Goal: Task Accomplishment & Management: Complete application form

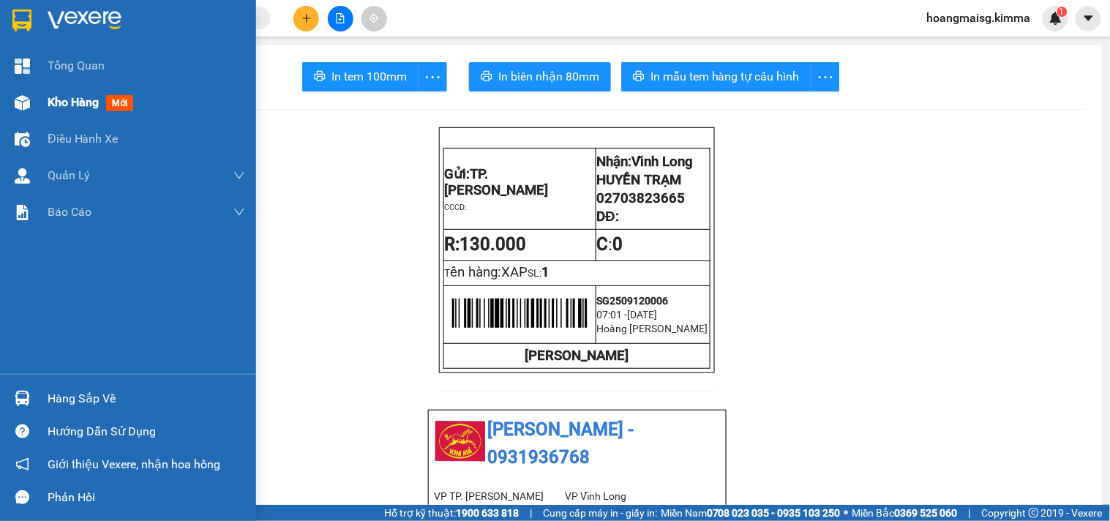
click at [34, 105] on div "Kho hàng mới" at bounding box center [128, 102] width 256 height 37
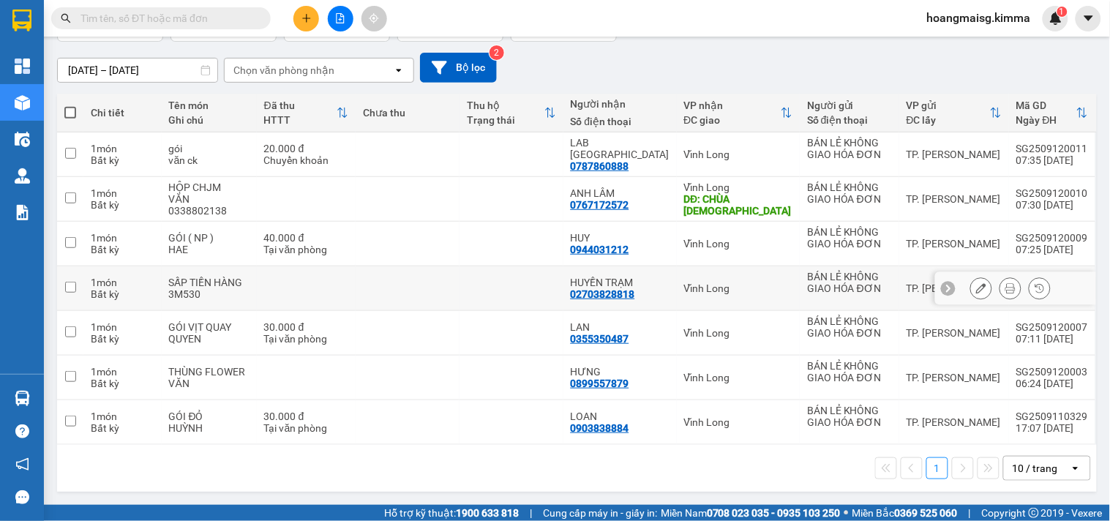
scroll to position [113, 0]
click at [1024, 458] on div "10 / trang" at bounding box center [1037, 468] width 66 height 23
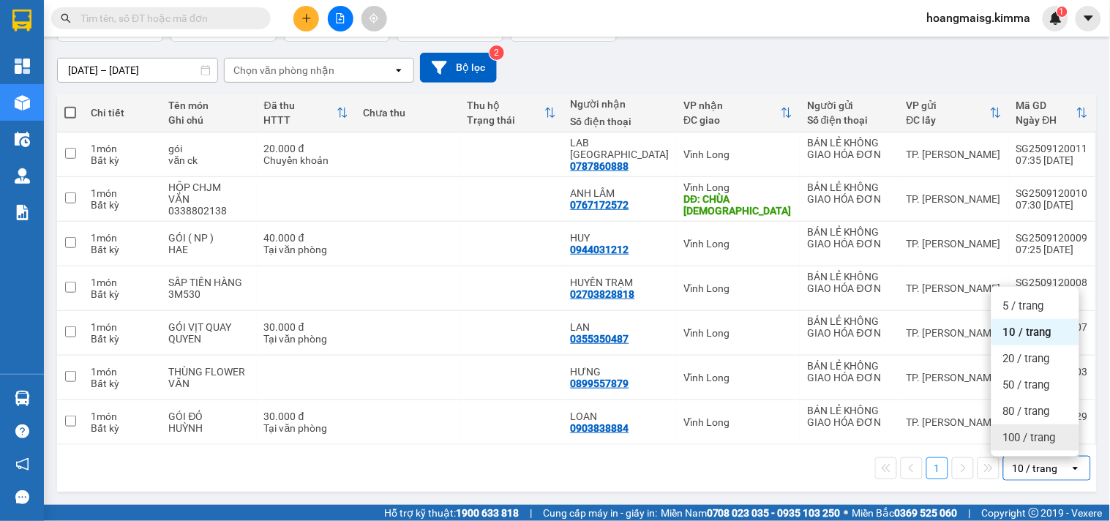
click at [1027, 439] on span "100 / trang" at bounding box center [1029, 437] width 53 height 15
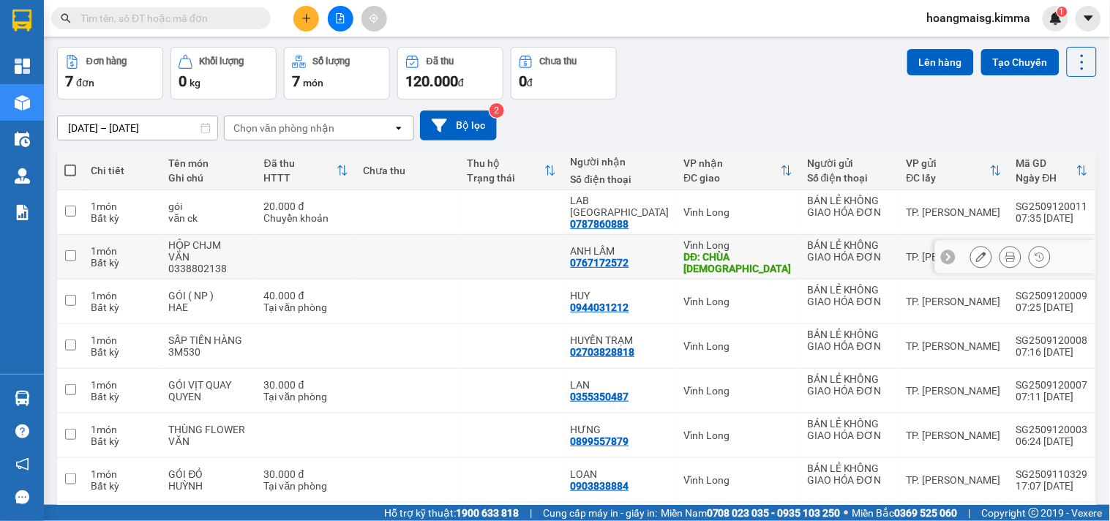
scroll to position [0, 0]
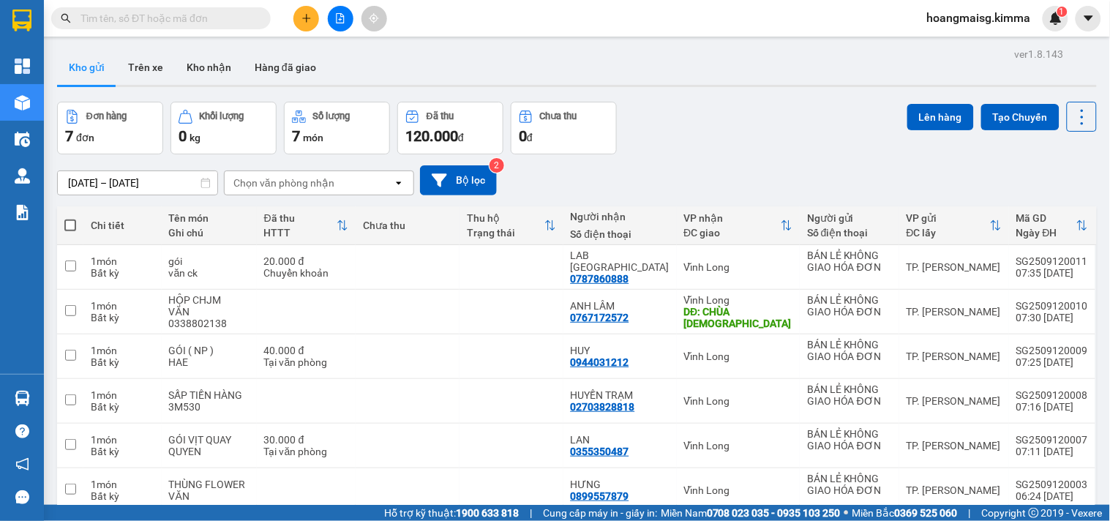
click at [671, 178] on div "10/09/2025 – 12/09/2025 Press the down arrow key to interact with the calendar …" at bounding box center [577, 180] width 1040 height 30
click at [304, 17] on icon "plus" at bounding box center [306, 18] width 10 height 10
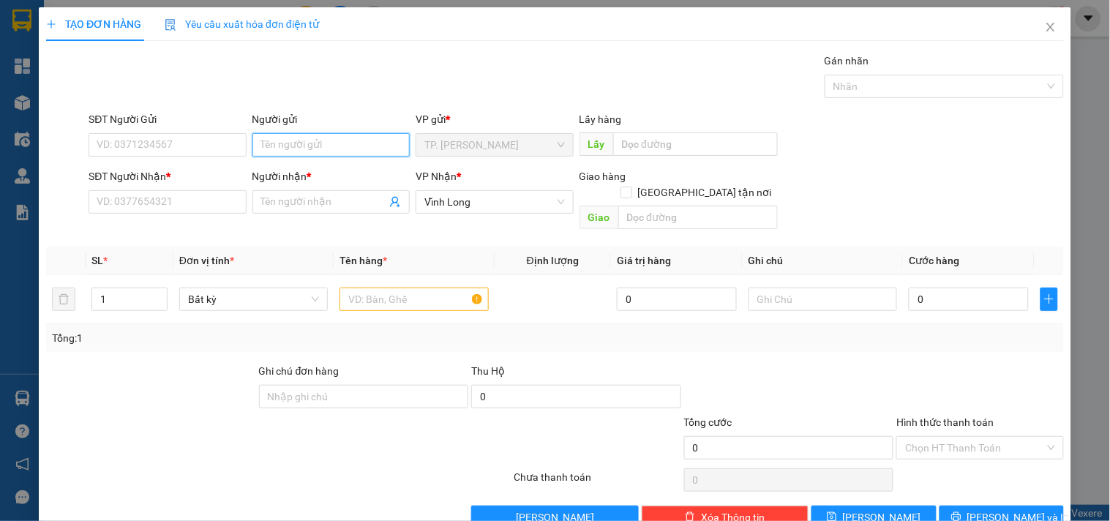
click at [354, 141] on input "Người gửi" at bounding box center [330, 144] width 157 height 23
type input "BAn"
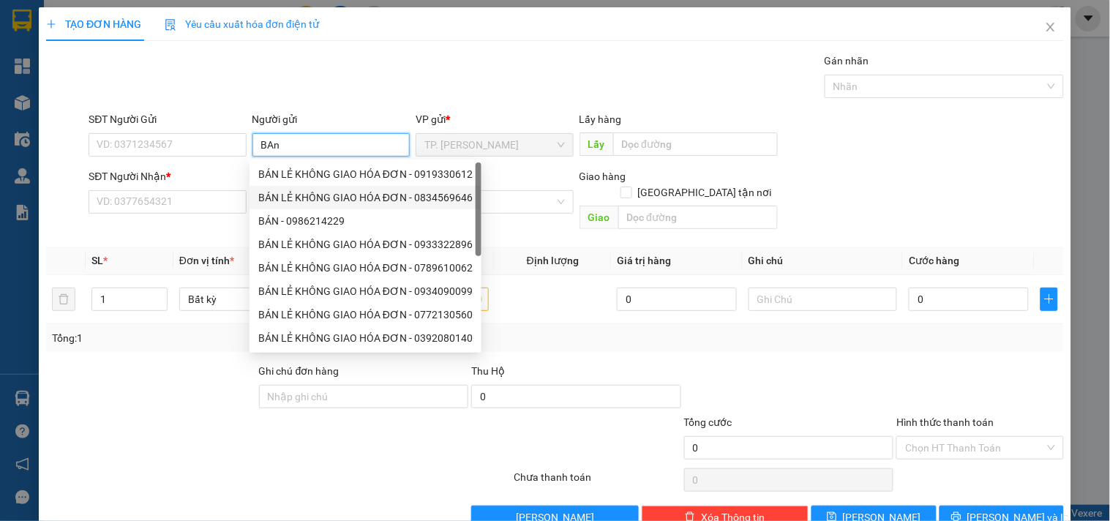
click at [330, 198] on div "BÁN LẺ KHÔNG GIAO HÓA ĐƠN - 0834569646" at bounding box center [365, 197] width 214 height 16
type input "0834569646"
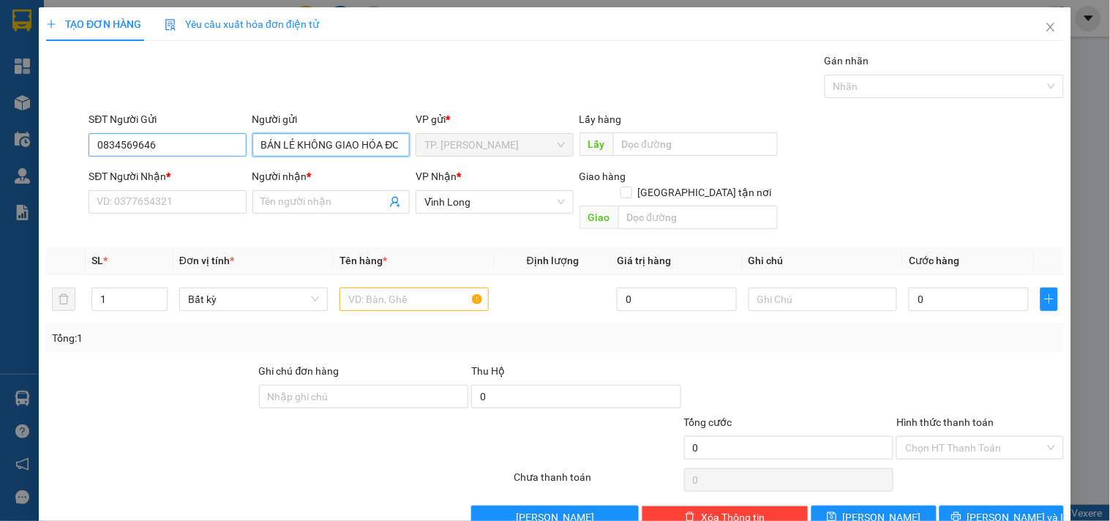
type input "BÁN LẺ KHÔNG GIAO HÓA ĐƠN"
drag, startPoint x: 202, startPoint y: 147, endPoint x: 13, endPoint y: 151, distance: 188.8
click at [13, 151] on div "TẠO ĐƠN HÀNG Yêu cầu xuất hóa đơn điện tử Transit Pickup Surcharge Ids Transit …" at bounding box center [555, 260] width 1110 height 521
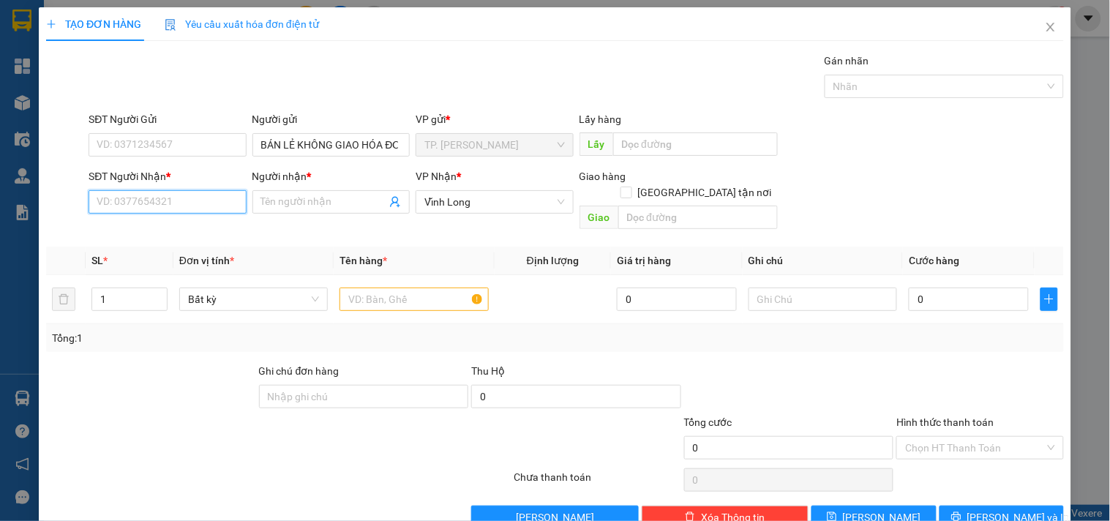
click at [106, 198] on input "SĐT Người Nhận *" at bounding box center [167, 201] width 157 height 23
click at [222, 200] on input "082608866" at bounding box center [167, 201] width 157 height 23
type input "0826068866"
click at [148, 230] on div "0826068866 - CHỊ [PERSON_NAME]" at bounding box center [178, 231] width 163 height 16
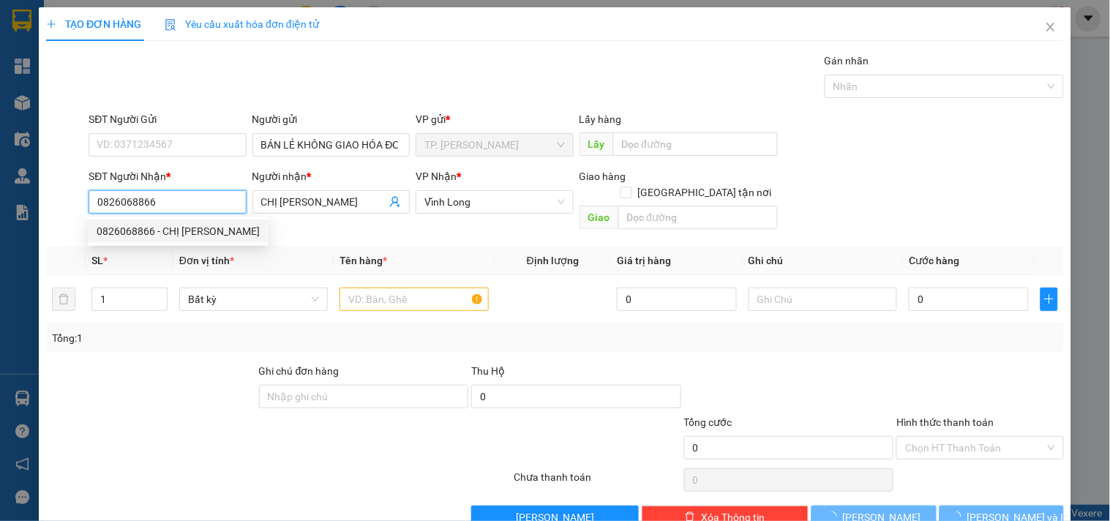
type input "CHỊ [PERSON_NAME]"
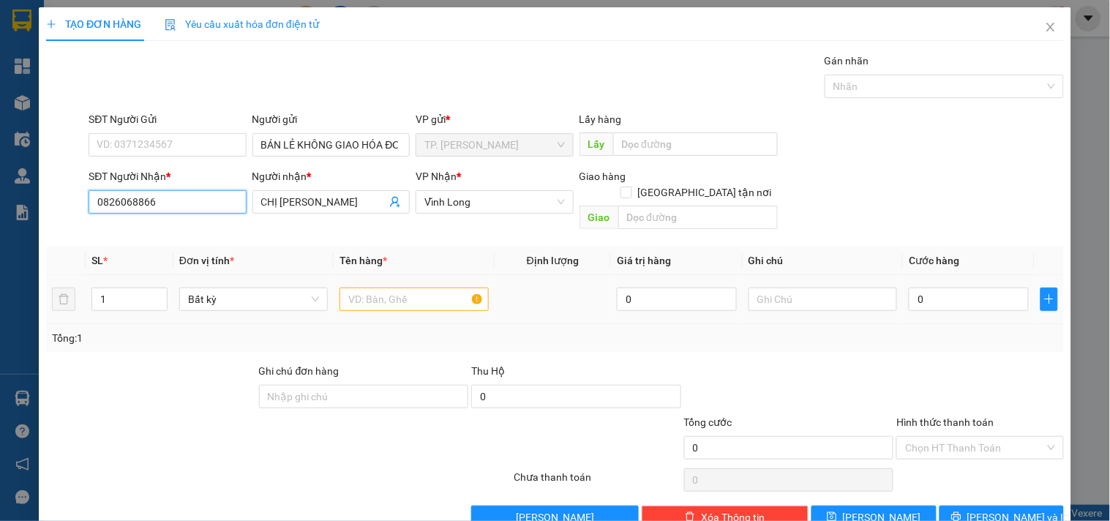
type input "0826068866"
click at [426, 288] on input "text" at bounding box center [413, 299] width 149 height 23
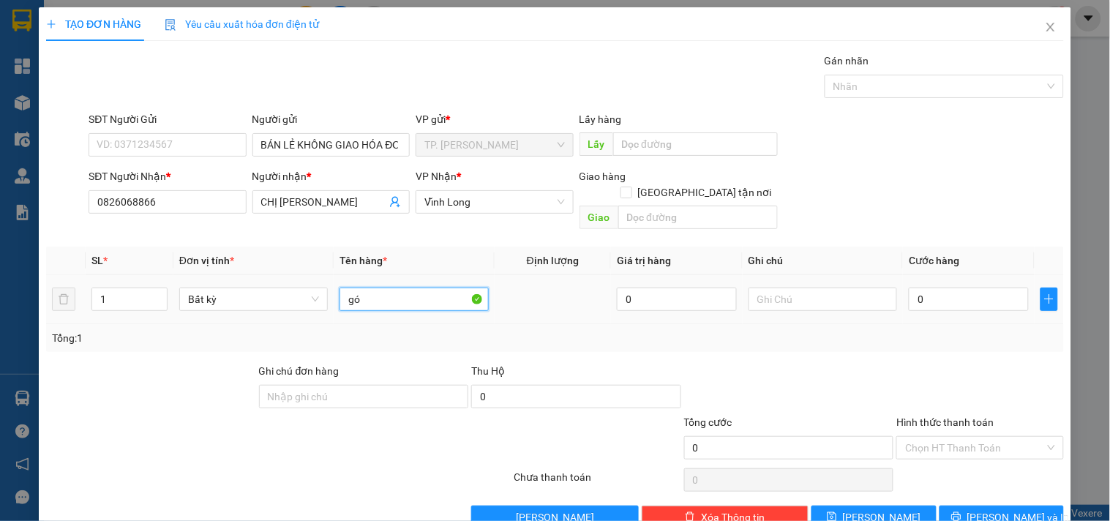
type input "g"
type input "GÓI KEO VÀNG"
type input "NG"
type input "3"
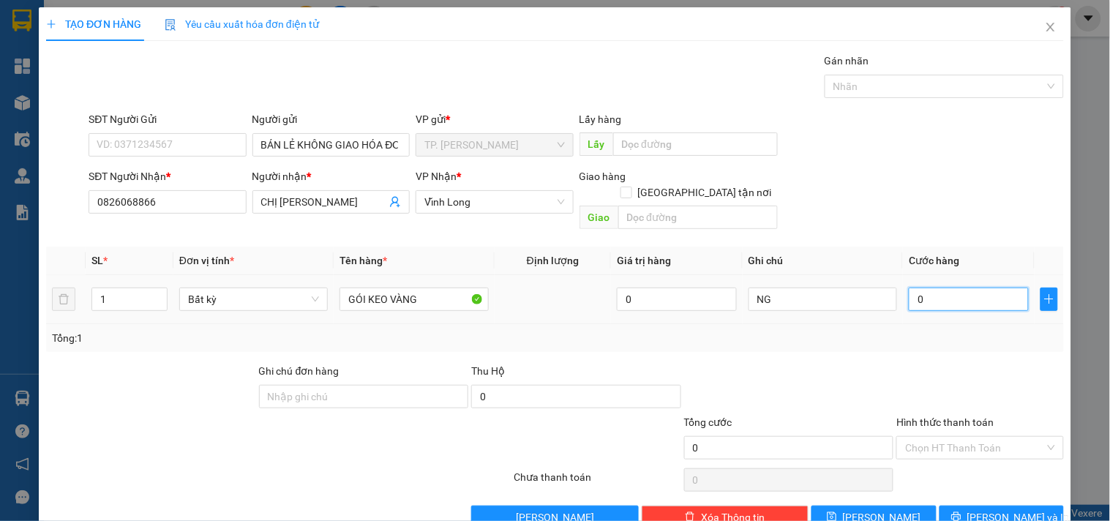
type input "3"
type input "30"
type input "30.000"
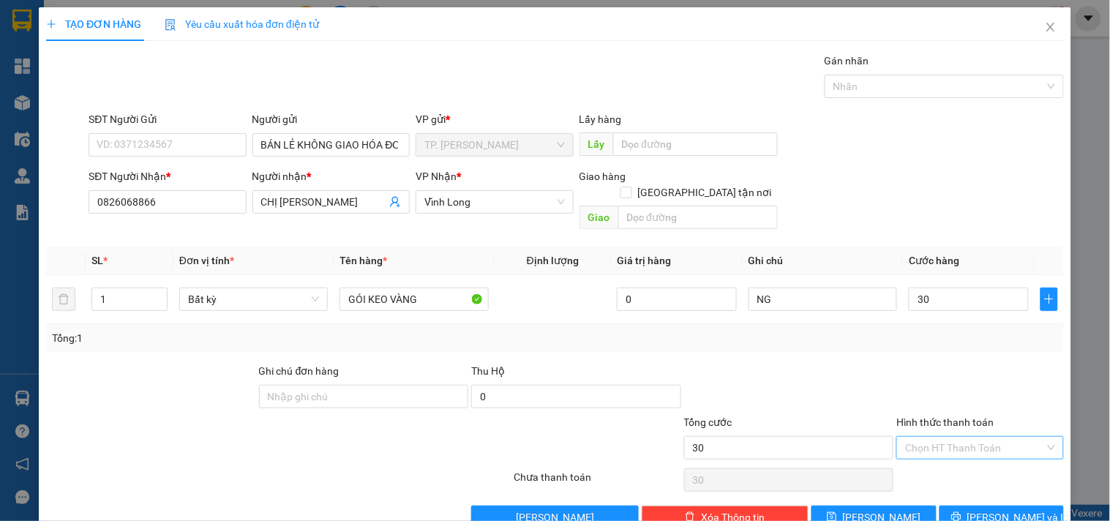
type input "30.000"
click at [929, 437] on input "Hình thức thanh toán" at bounding box center [974, 448] width 139 height 22
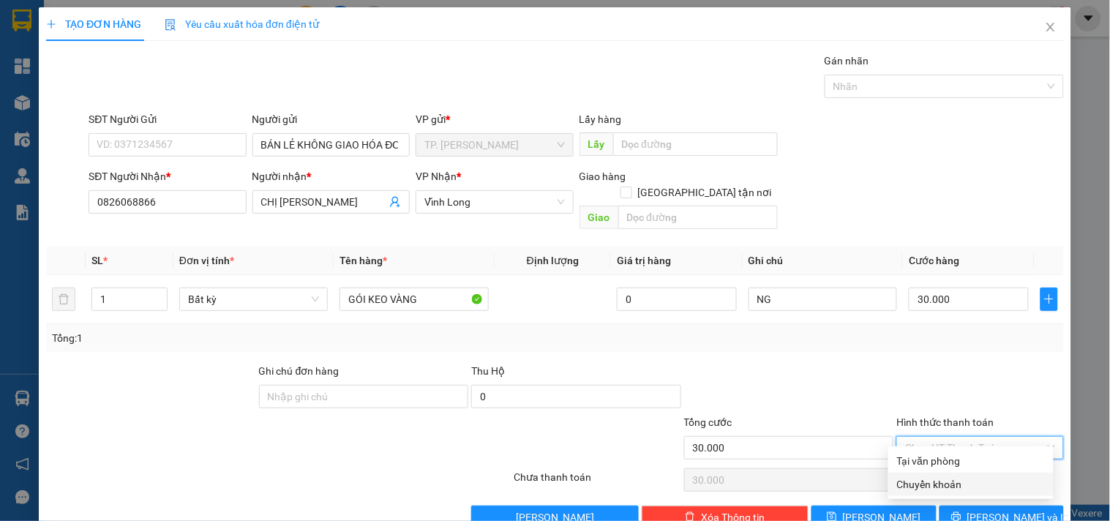
click at [947, 483] on div "Chuyển khoản" at bounding box center [971, 484] width 148 height 16
type input "0"
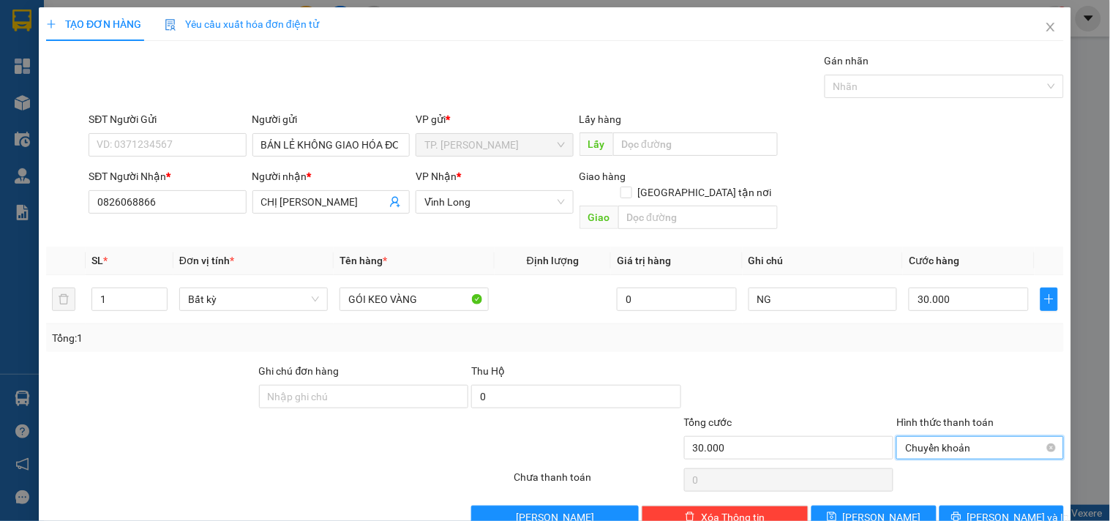
click at [934, 437] on span "Chuyển khoản" at bounding box center [979, 448] width 149 height 22
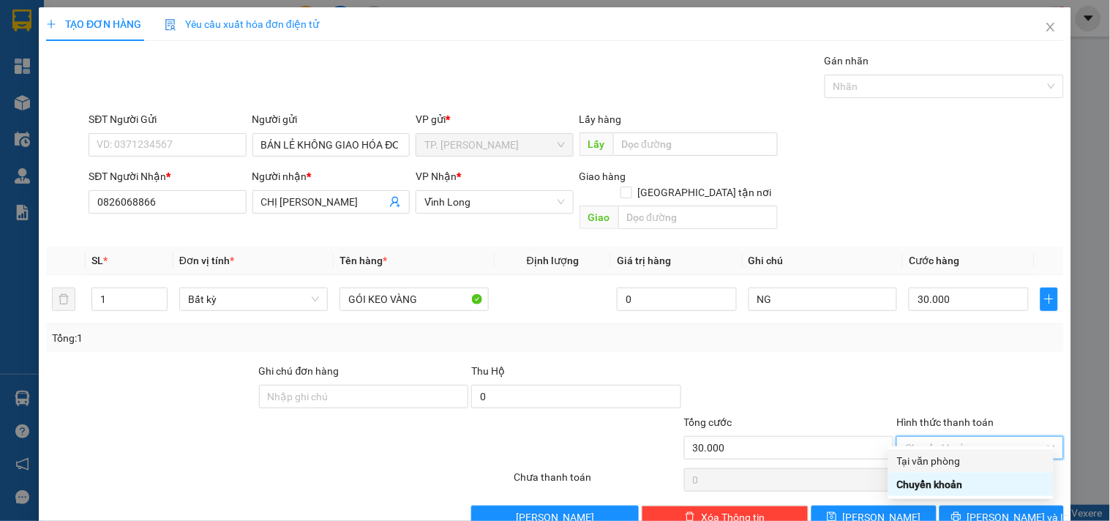
click at [937, 463] on div "Tại văn phòng" at bounding box center [971, 461] width 148 height 16
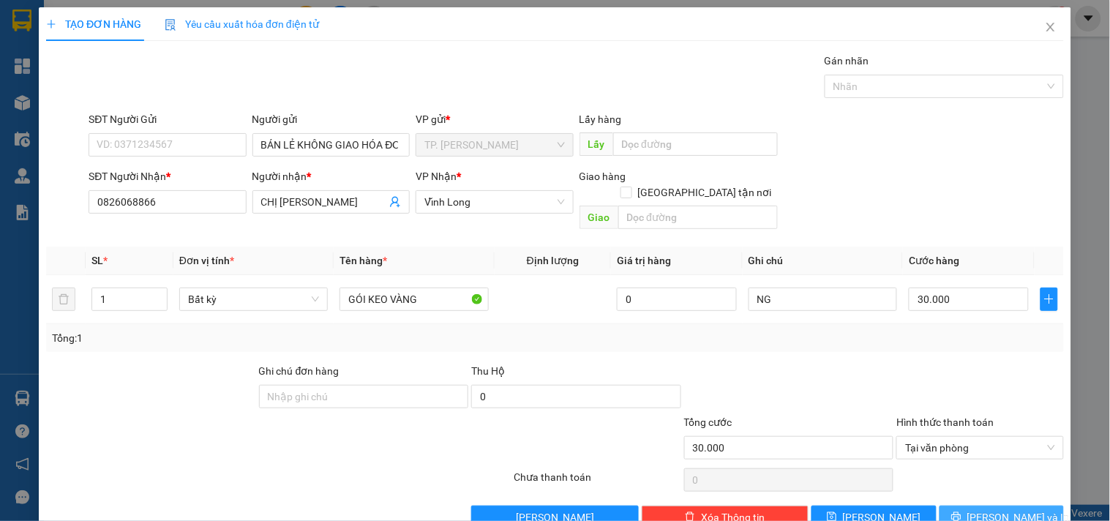
click at [1001, 509] on span "[PERSON_NAME] và In" at bounding box center [1018, 517] width 102 height 16
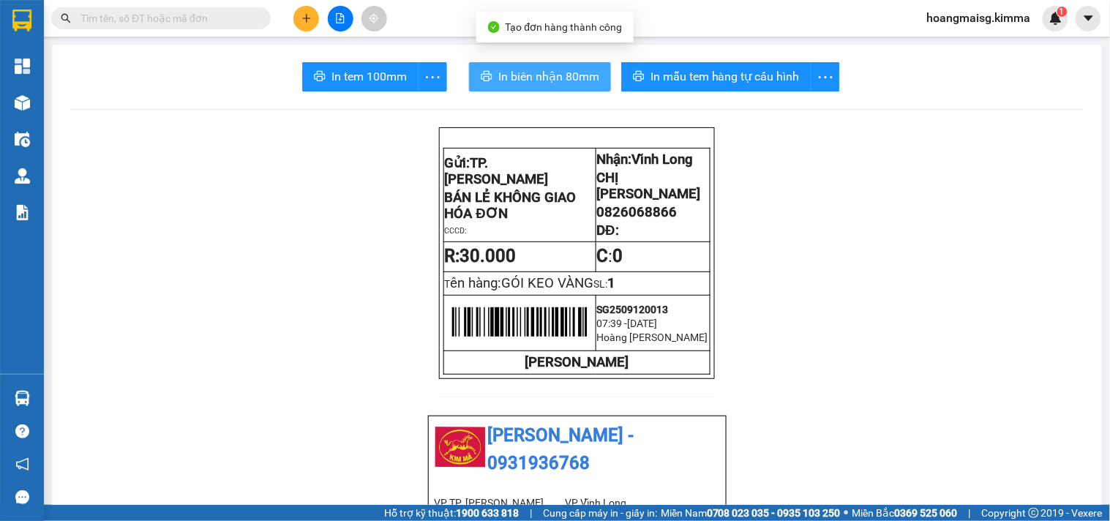
click at [564, 83] on span "In biên nhận 80mm" at bounding box center [548, 76] width 101 height 18
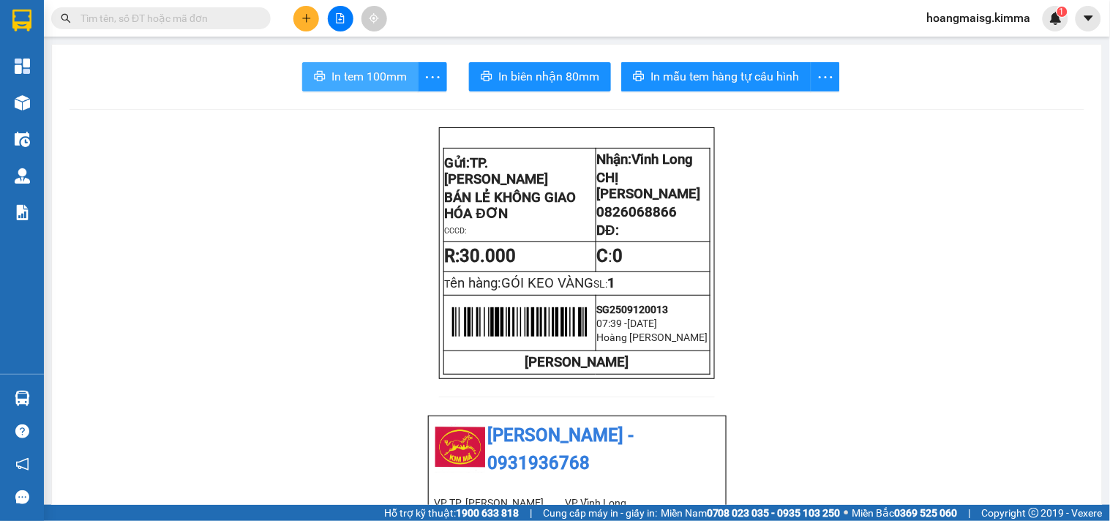
click at [355, 81] on span "In tem 100mm" at bounding box center [368, 76] width 75 height 18
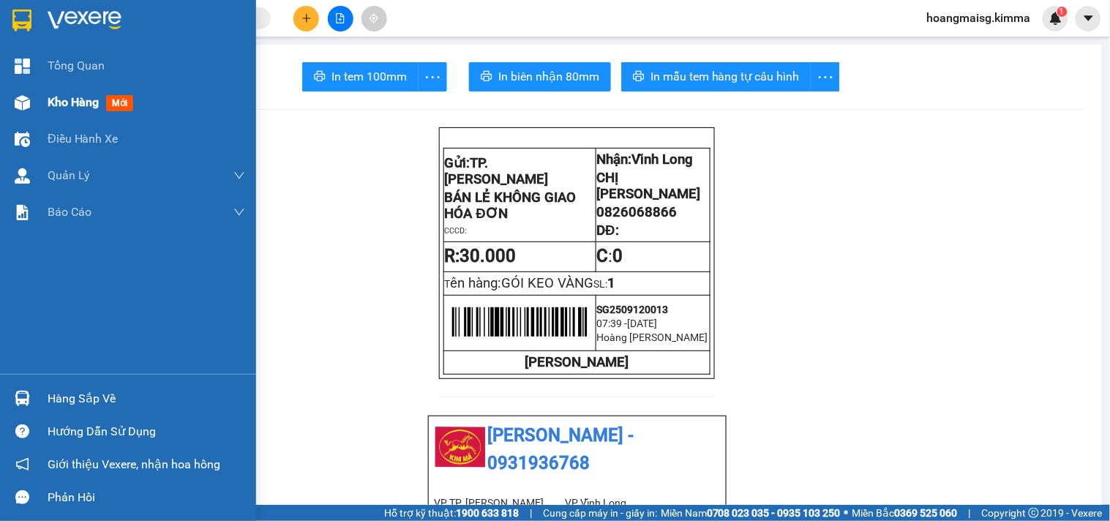
click at [29, 100] on img at bounding box center [22, 102] width 15 height 15
